Goal: Book appointment/travel/reservation

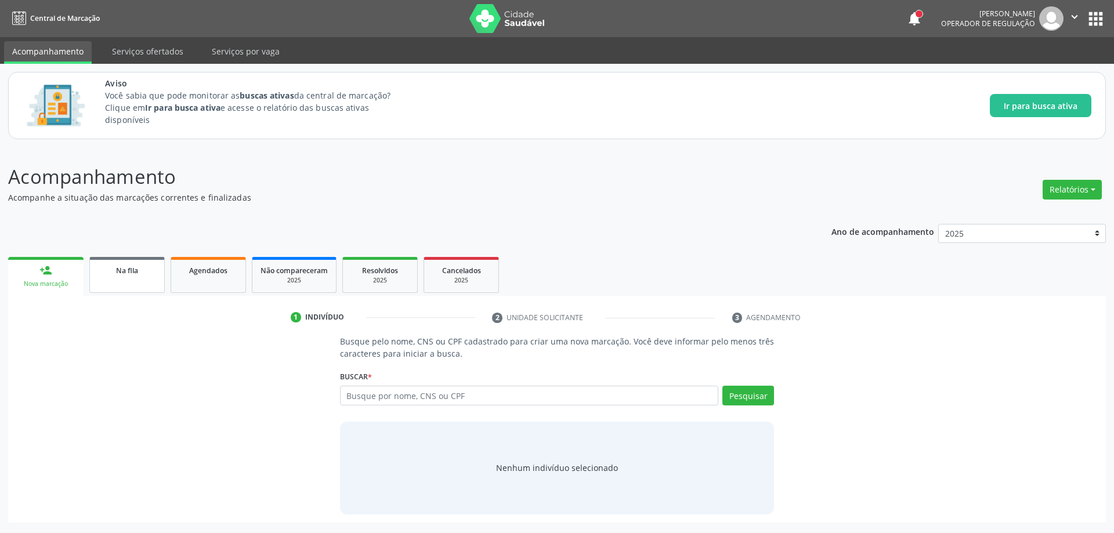
click at [139, 270] on div "Na fila" at bounding box center [127, 270] width 58 height 12
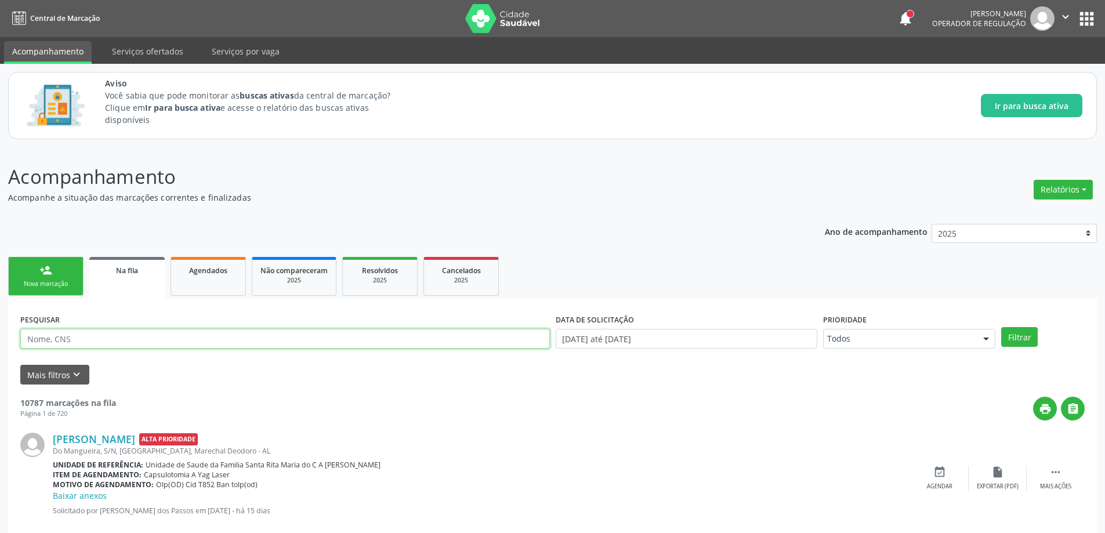
paste input "706705762646820"
click at [1032, 341] on button "Filtrar" at bounding box center [1019, 337] width 37 height 20
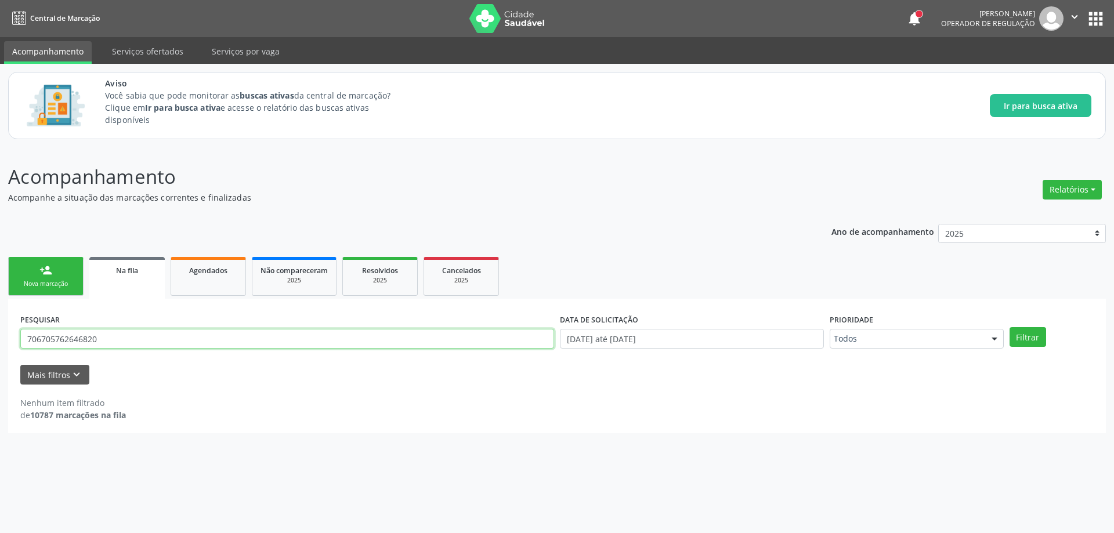
click at [136, 339] on input "706705762646820" at bounding box center [287, 339] width 534 height 20
type input "7"
paste input "898005830214948"
type input "898005830214948"
click at [1025, 337] on button "Filtrar" at bounding box center [1028, 337] width 37 height 20
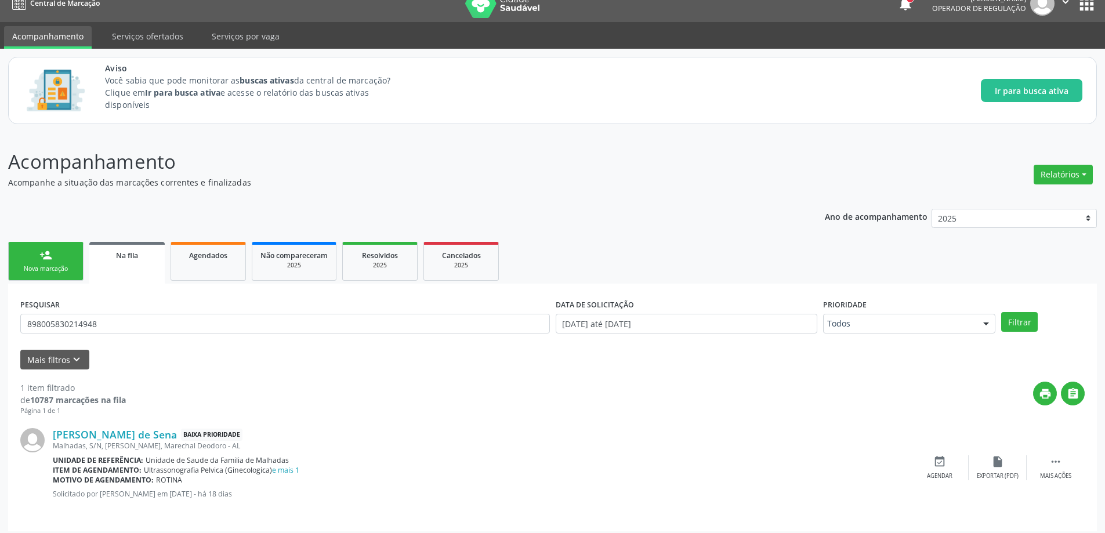
scroll to position [21, 0]
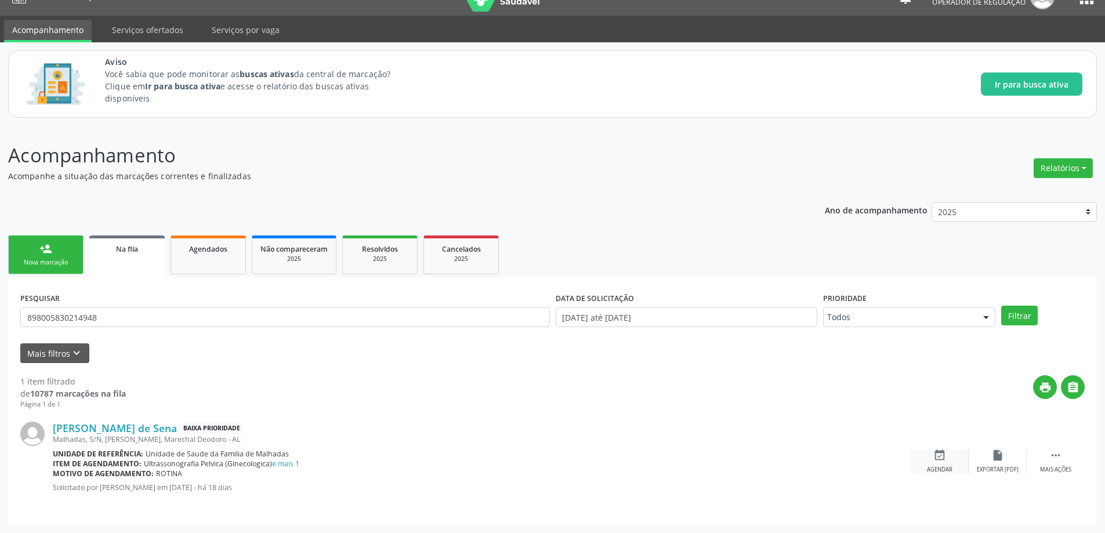
click at [952, 460] on div "event_available Agendar" at bounding box center [940, 461] width 58 height 25
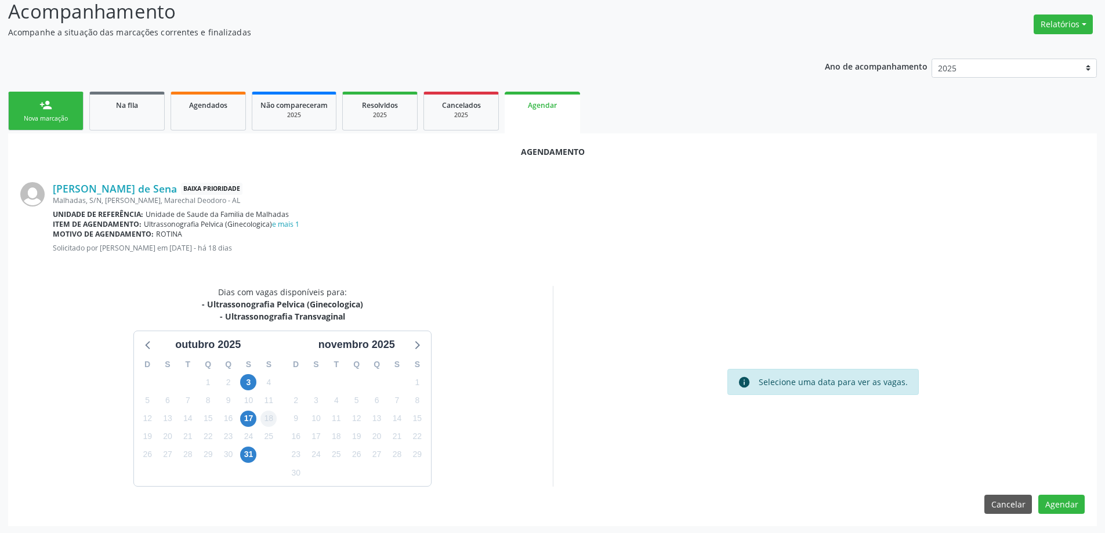
scroll to position [167, 0]
click at [238, 417] on div "16" at bounding box center [228, 417] width 20 height 18
click at [242, 417] on span "17" at bounding box center [248, 418] width 16 height 16
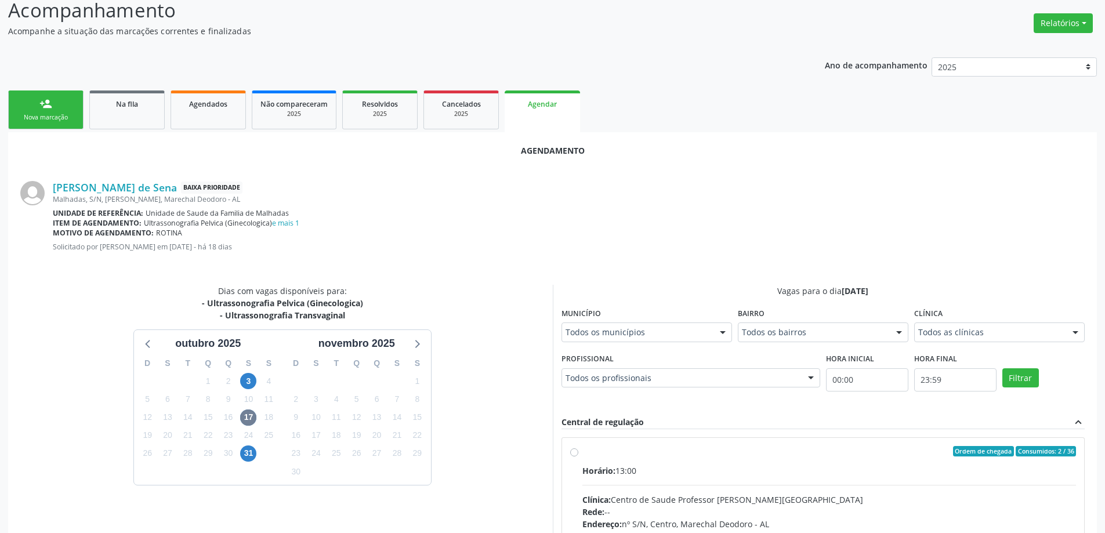
click at [583, 454] on label "Ordem de chegada Consumidos: 2 / 36 Horário: 13:00 Clínica: Centro de Saude Pro…" at bounding box center [830, 535] width 494 height 178
click at [573, 454] on input "Ordem de chegada Consumidos: 2 / 36 Horário: 13:00 Clínica: Centro de Saude Pro…" at bounding box center [574, 451] width 8 height 10
radio input "true"
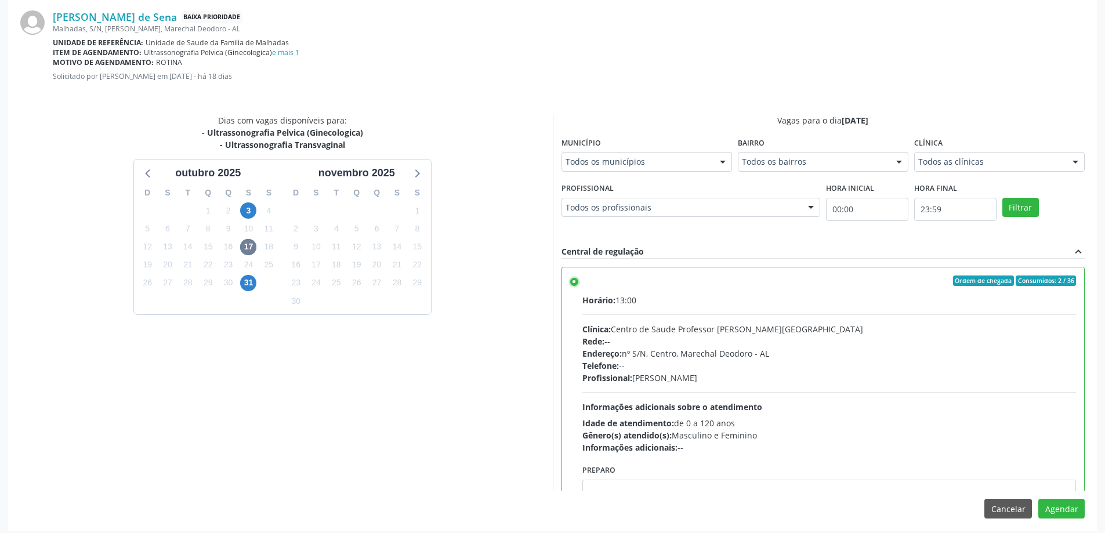
scroll to position [343, 0]
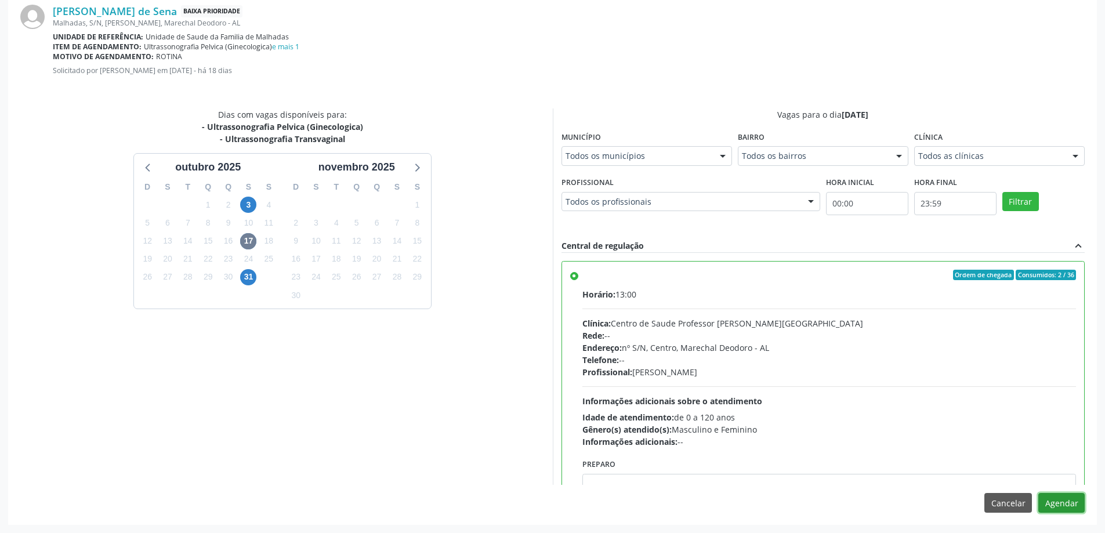
click at [1054, 500] on button "Agendar" at bounding box center [1062, 503] width 46 height 20
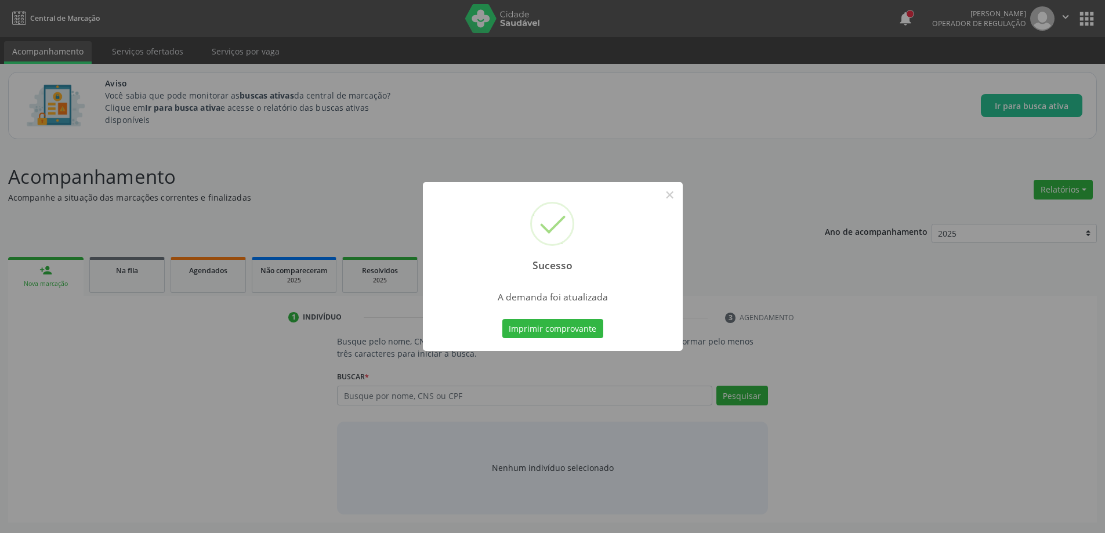
scroll to position [0, 0]
click at [683, 197] on button "×" at bounding box center [674, 195] width 20 height 20
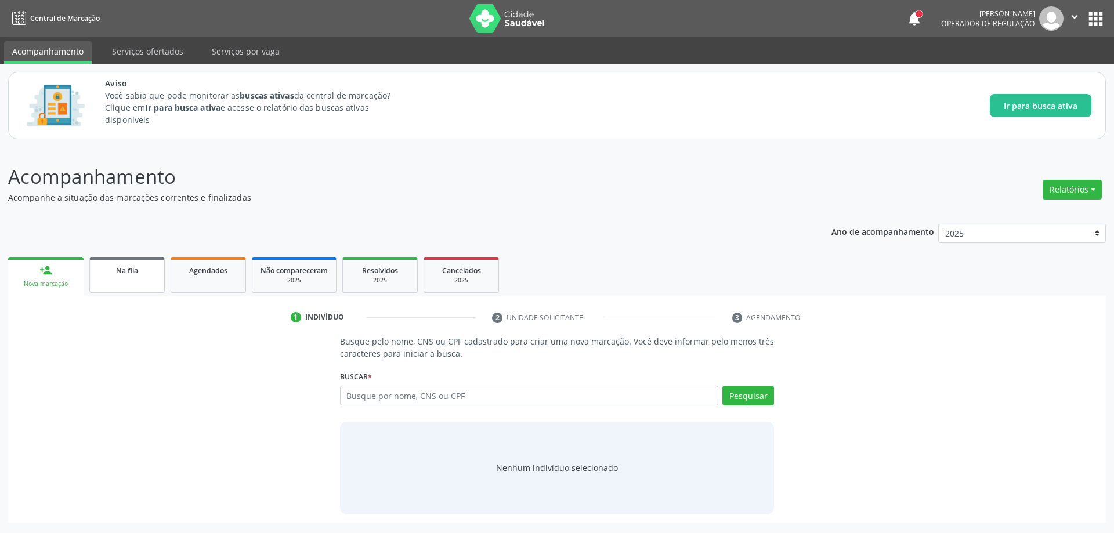
click at [125, 277] on link "Na fila" at bounding box center [126, 275] width 75 height 36
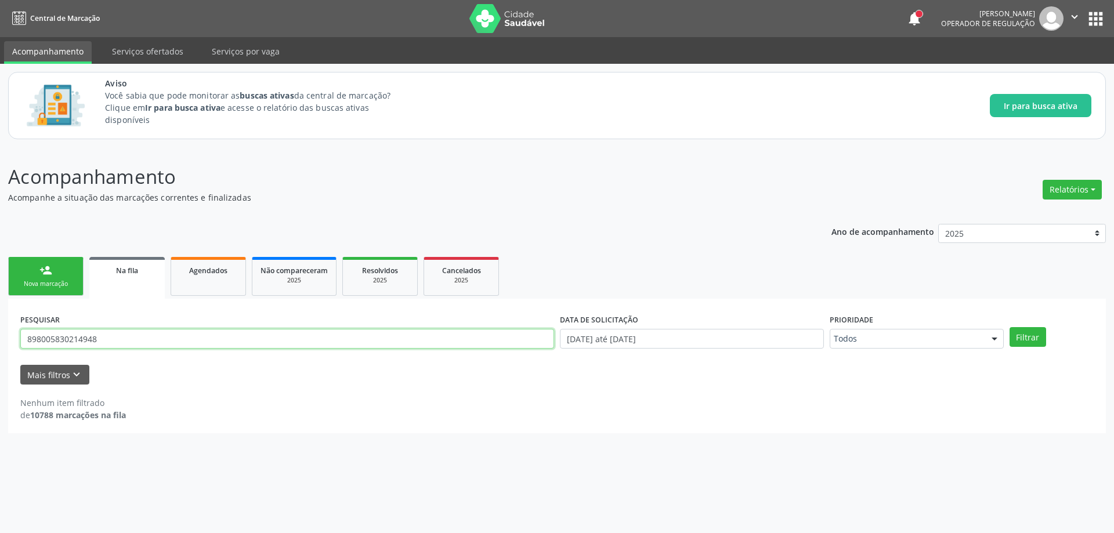
click at [116, 343] on input "898005830214948" at bounding box center [287, 339] width 534 height 20
type input "8"
paste input "898005830214948"
click at [1018, 341] on button "Filtrar" at bounding box center [1028, 337] width 37 height 20
click at [1024, 335] on button "Filtrar" at bounding box center [1028, 337] width 37 height 20
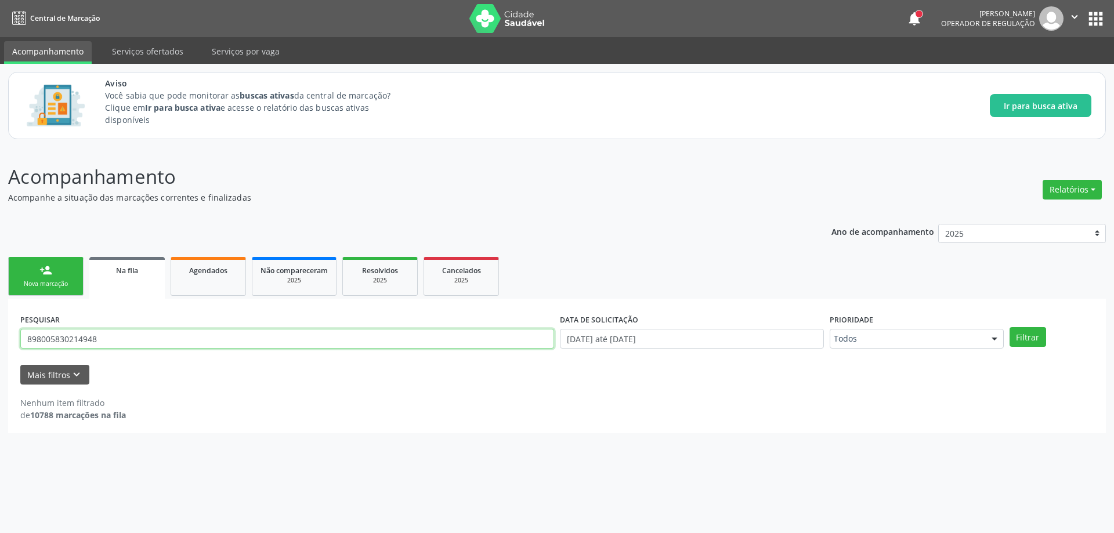
click at [139, 332] on input "898005830214948" at bounding box center [287, 339] width 534 height 20
type input "8"
paste input "706507327992390"
click at [1036, 337] on button "Filtrar" at bounding box center [1028, 337] width 37 height 20
click at [151, 337] on input "706507327992390" at bounding box center [287, 339] width 534 height 20
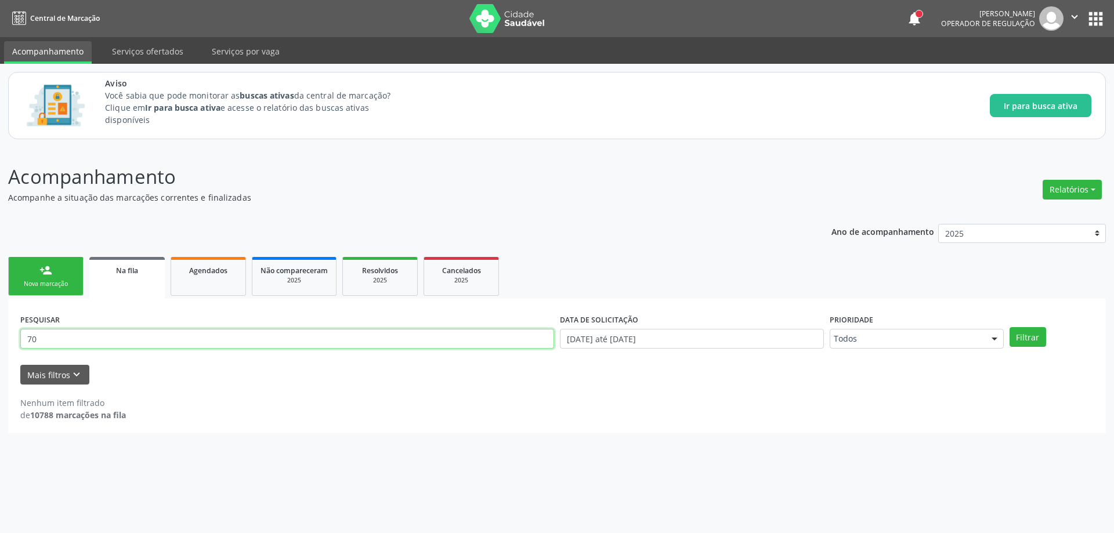
type input "7"
drag, startPoint x: 151, startPoint y: 337, endPoint x: 186, endPoint y: 212, distance: 129.9
click at [186, 212] on div "Acompanhamento Acompanhe a situação das marcações correntes e finalizadas Relat…" at bounding box center [557, 297] width 1098 height 271
click at [1026, 331] on button "Filtrar" at bounding box center [1028, 337] width 37 height 20
click at [143, 332] on input "706507327992390" at bounding box center [287, 339] width 534 height 20
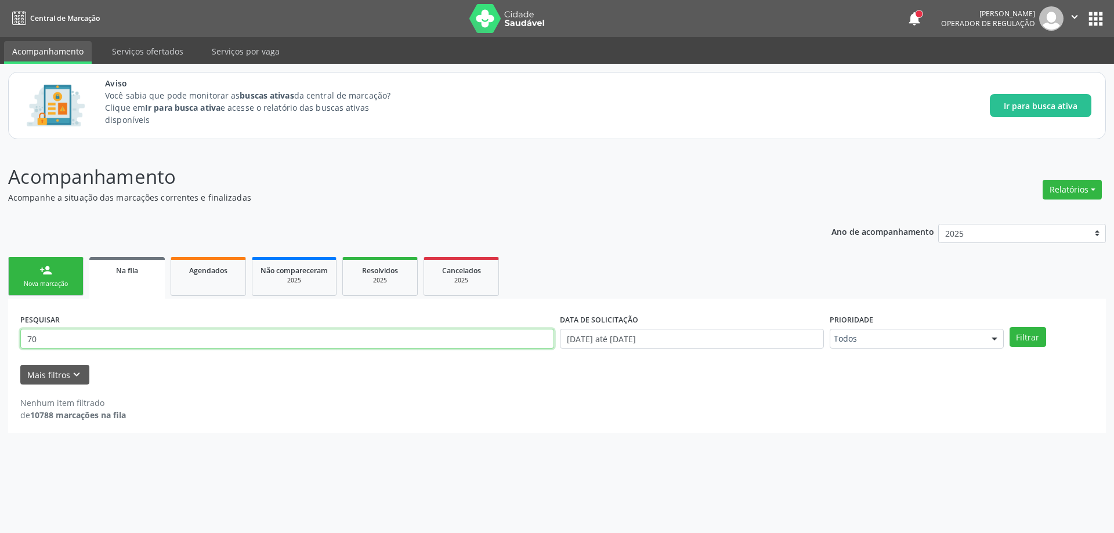
type input "7"
click at [1029, 339] on button "Filtrar" at bounding box center [1028, 337] width 37 height 20
click at [100, 338] on input "709602602288370" at bounding box center [287, 339] width 534 height 20
type input "7"
paste input "705801418245931"
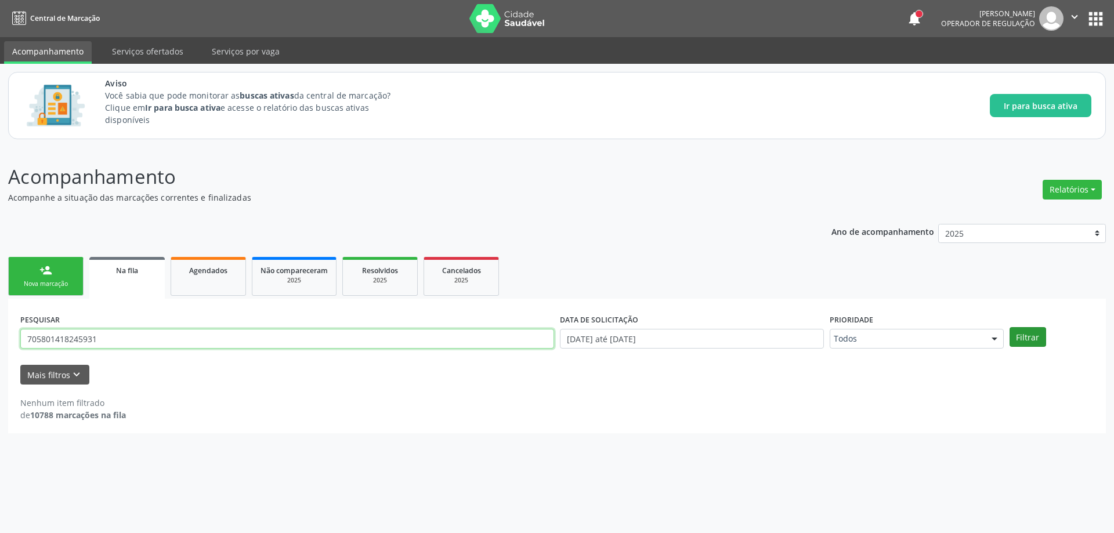
type input "705801418245931"
click at [1026, 337] on button "Filtrar" at bounding box center [1028, 337] width 37 height 20
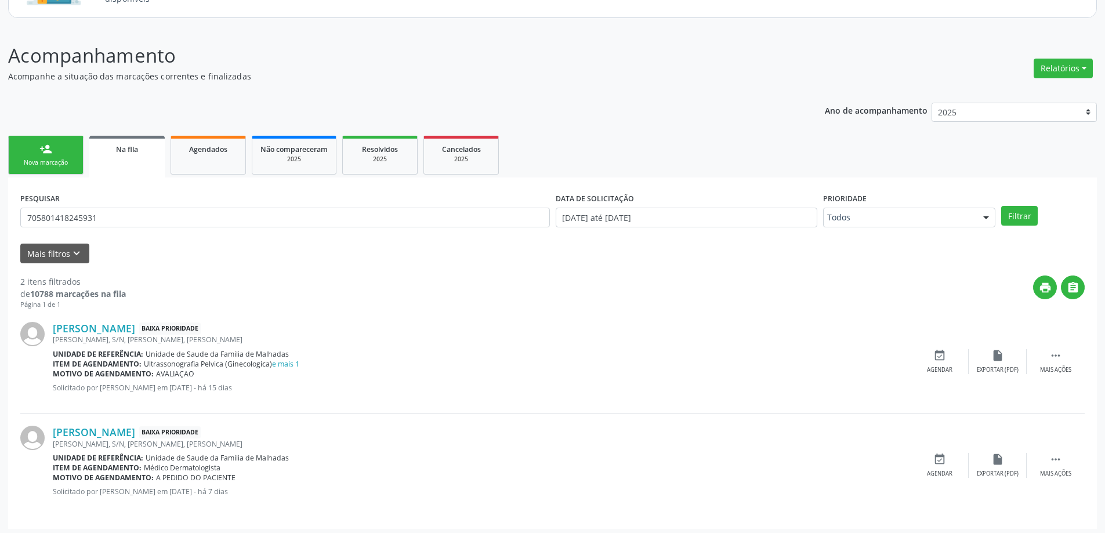
scroll to position [125, 0]
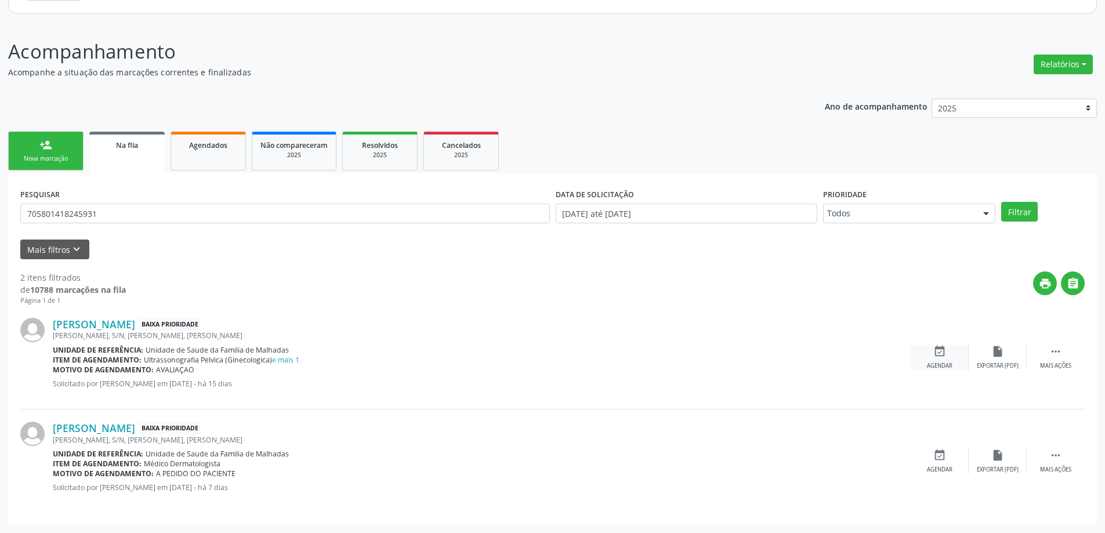
click at [935, 355] on icon "event_available" at bounding box center [940, 351] width 13 height 13
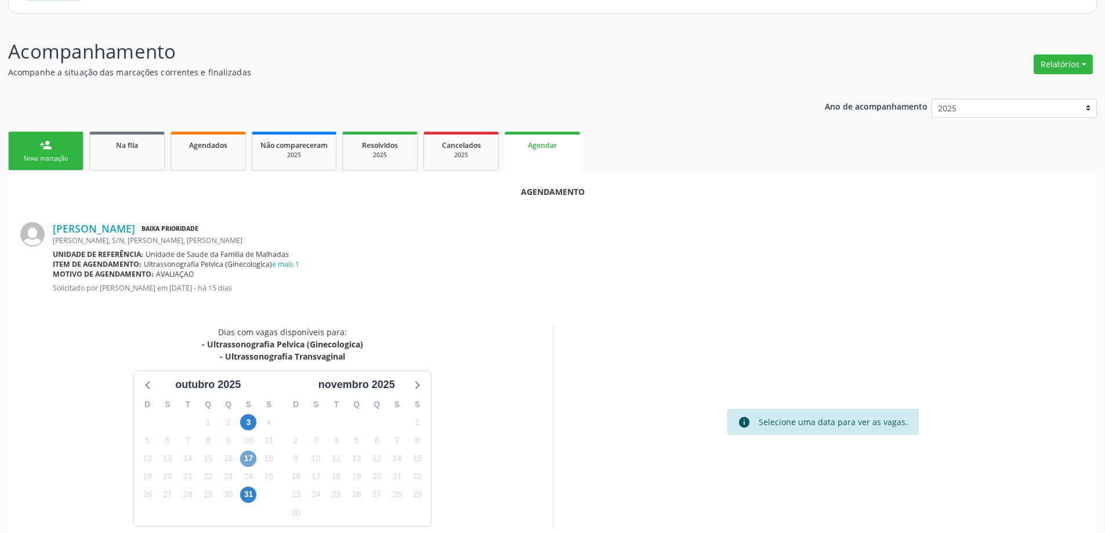
click at [253, 460] on span "17" at bounding box center [248, 459] width 16 height 16
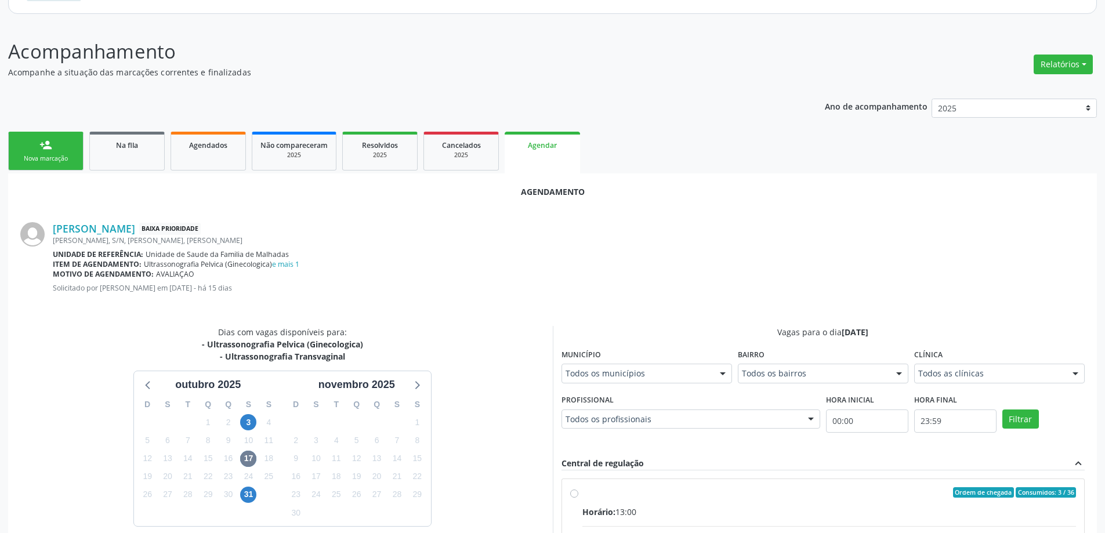
click at [572, 493] on input "Ordem de chegada Consumidos: 3 / 36 Horário: 13:00 Clínica: Centro de Saude Pro…" at bounding box center [574, 492] width 8 height 10
radio input "true"
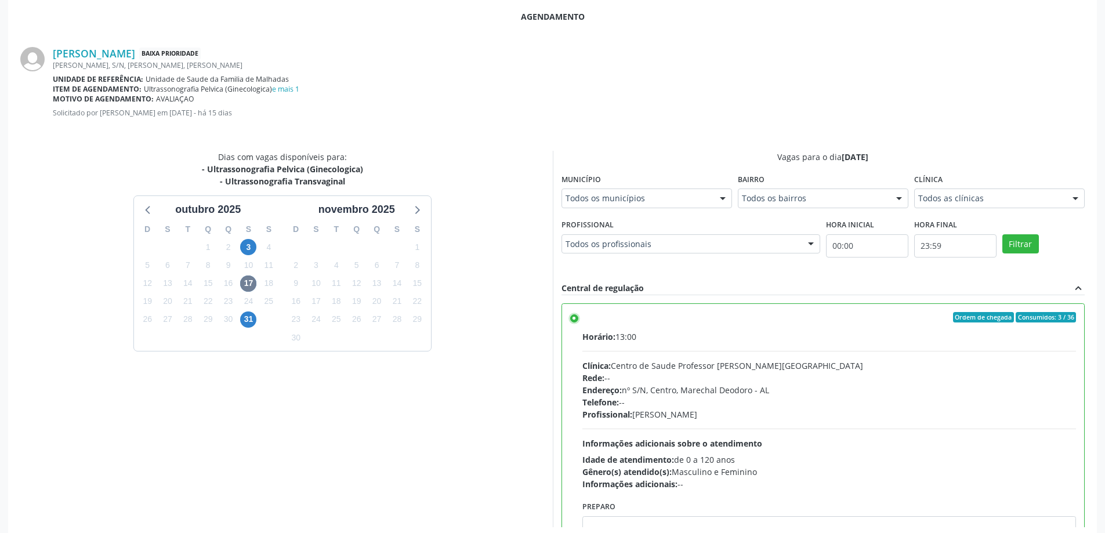
scroll to position [343, 0]
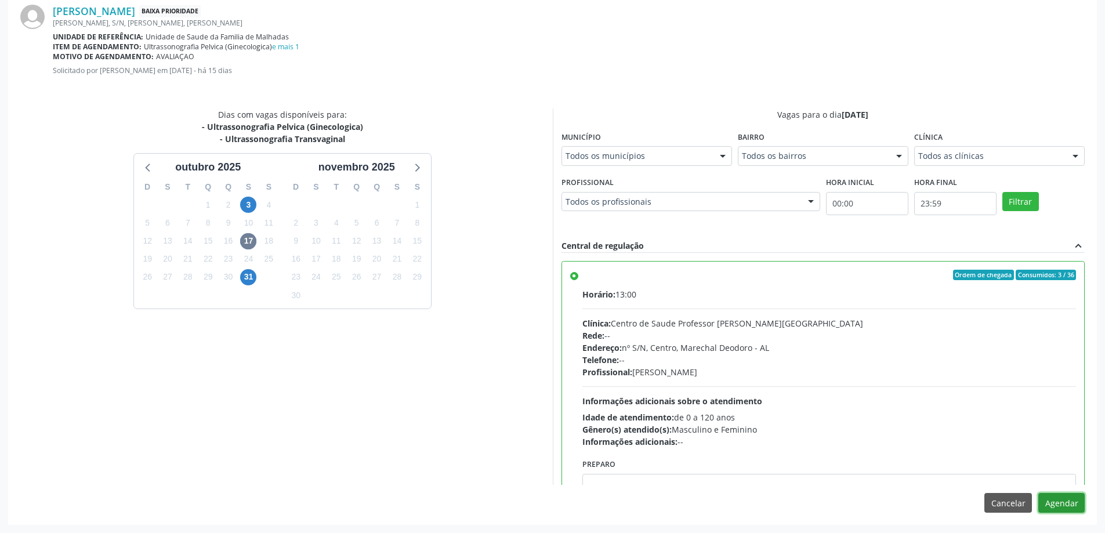
click at [1072, 506] on button "Agendar" at bounding box center [1062, 503] width 46 height 20
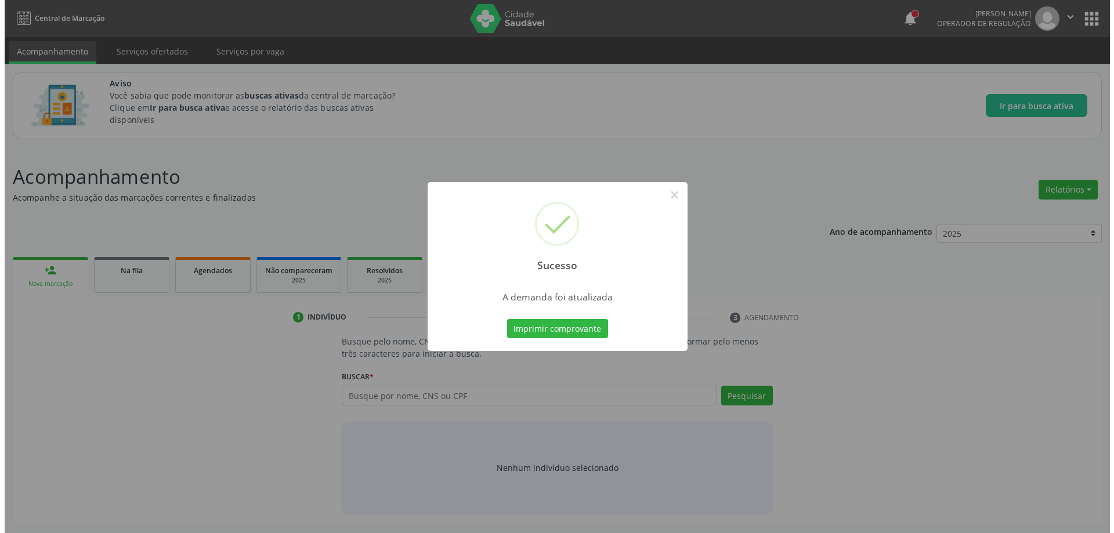
scroll to position [0, 0]
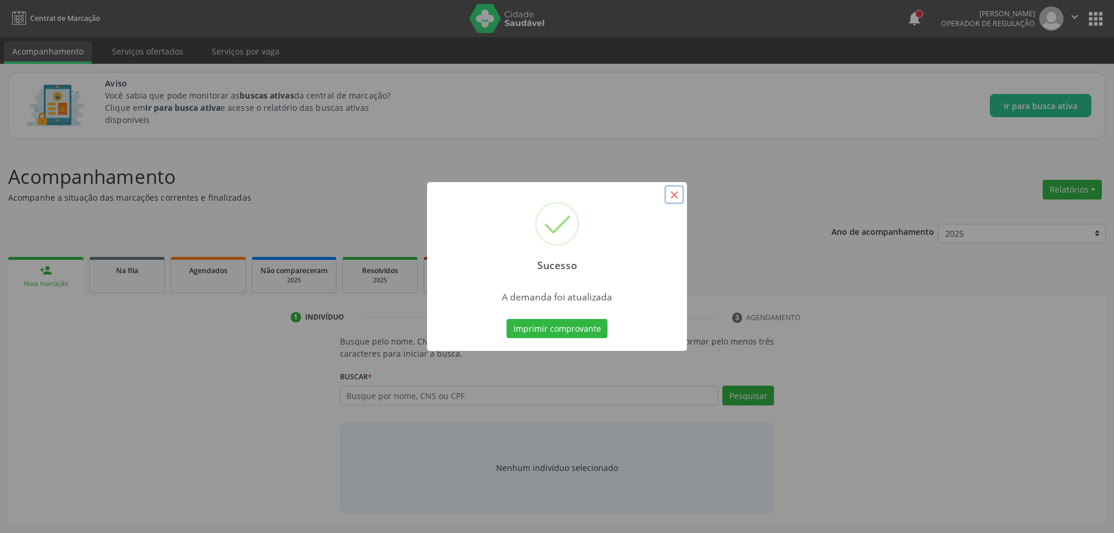
click at [670, 195] on button "×" at bounding box center [674, 195] width 20 height 20
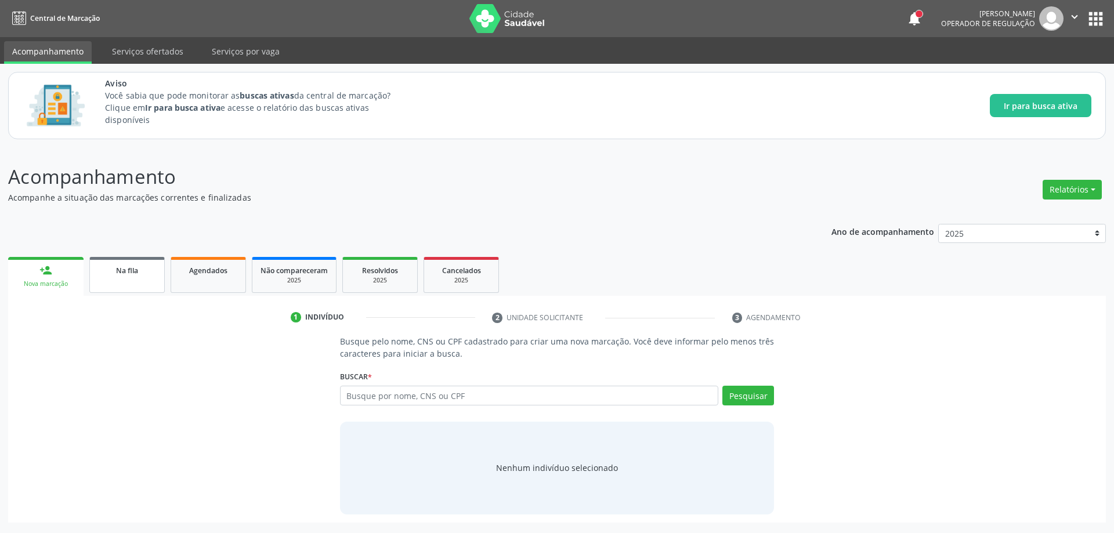
click at [113, 283] on link "Na fila" at bounding box center [126, 275] width 75 height 36
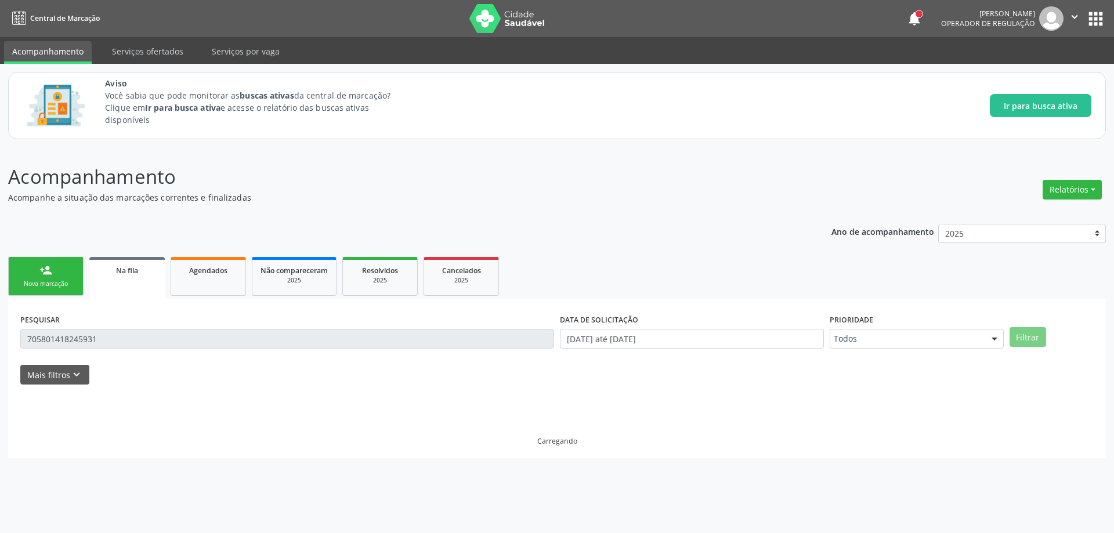
click at [119, 283] on link "Na fila" at bounding box center [126, 278] width 75 height 42
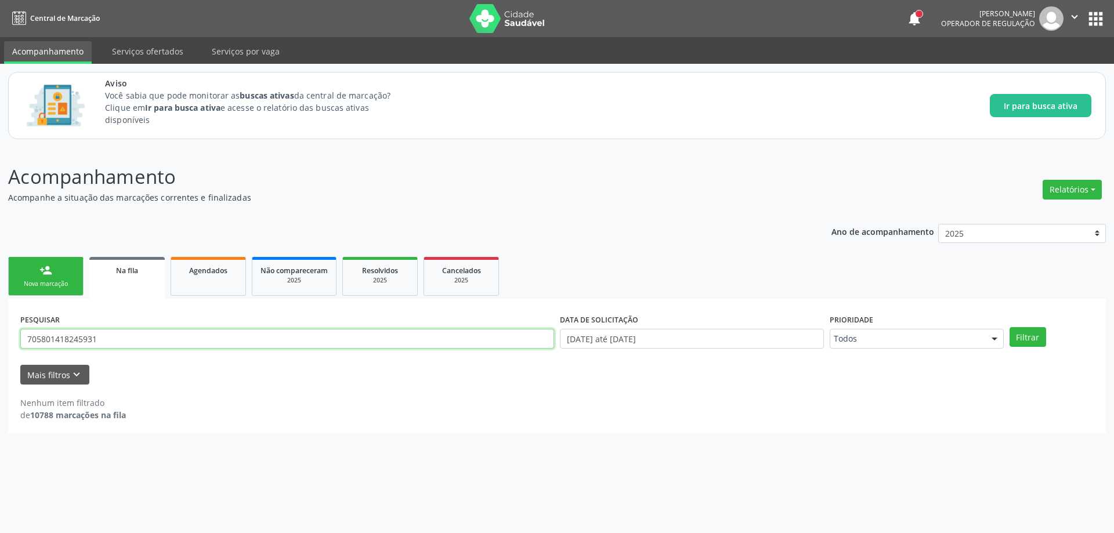
click at [115, 333] on input "705801418245931" at bounding box center [287, 339] width 534 height 20
type input "7"
click at [1013, 338] on button "Filtrar" at bounding box center [1028, 337] width 37 height 20
drag, startPoint x: 175, startPoint y: 325, endPoint x: 162, endPoint y: 337, distance: 17.3
click at [173, 325] on div "PESQUISAR 702902564947177" at bounding box center [287, 333] width 540 height 45
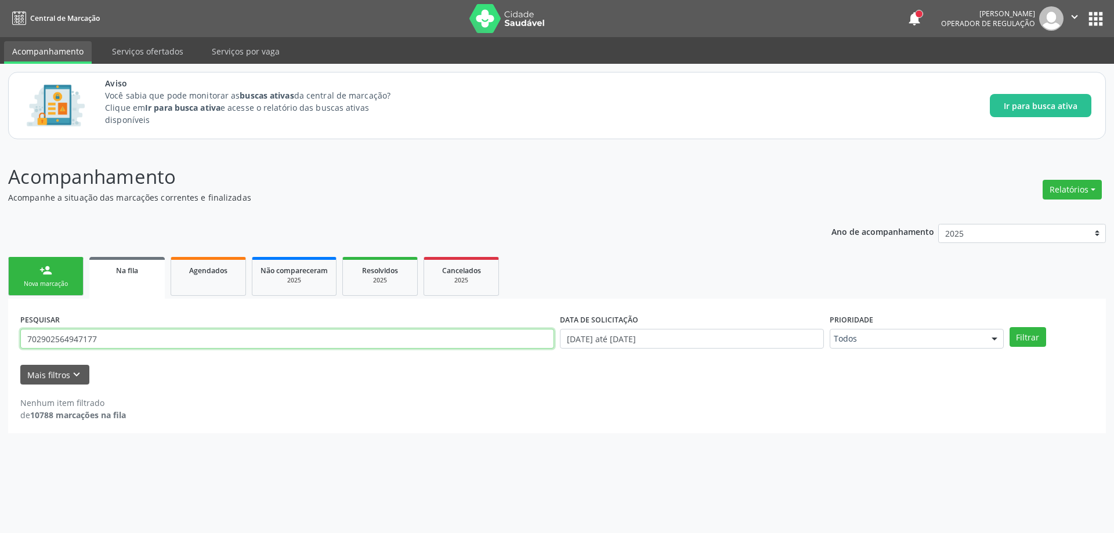
click at [161, 339] on input "702902564947177" at bounding box center [287, 339] width 534 height 20
type input "7"
